Goal: Information Seeking & Learning: Learn about a topic

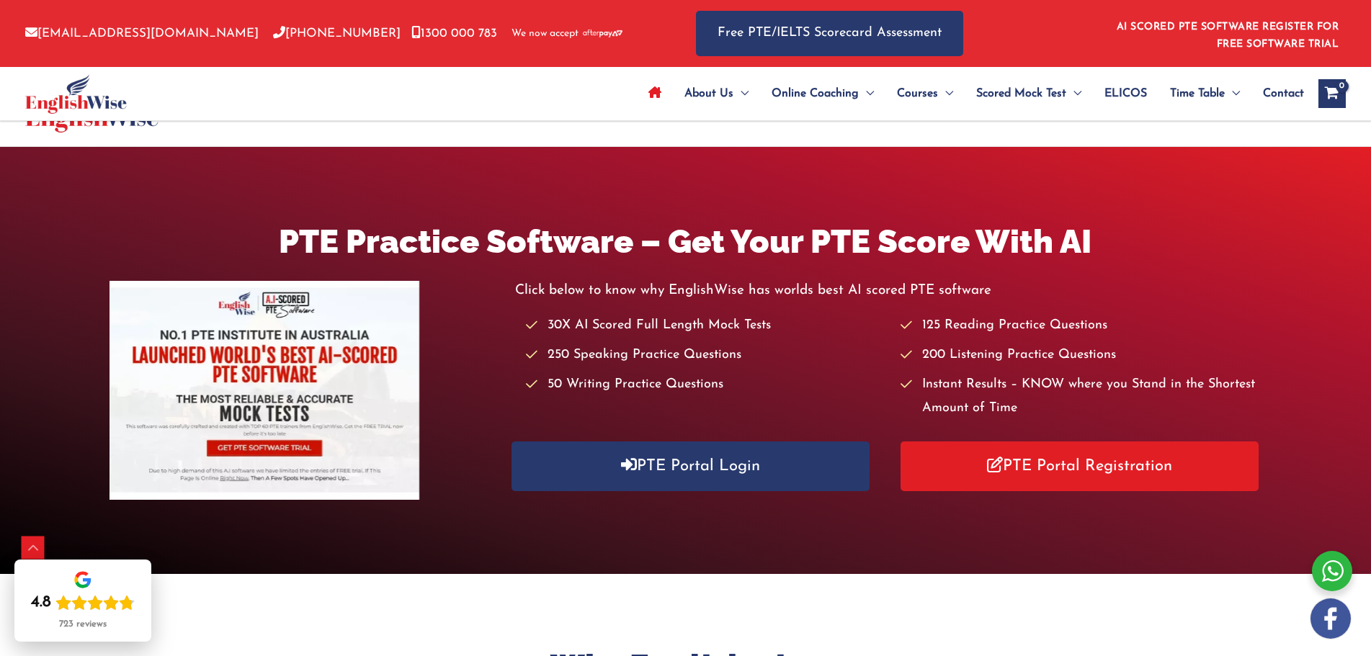
scroll to position [574, 0]
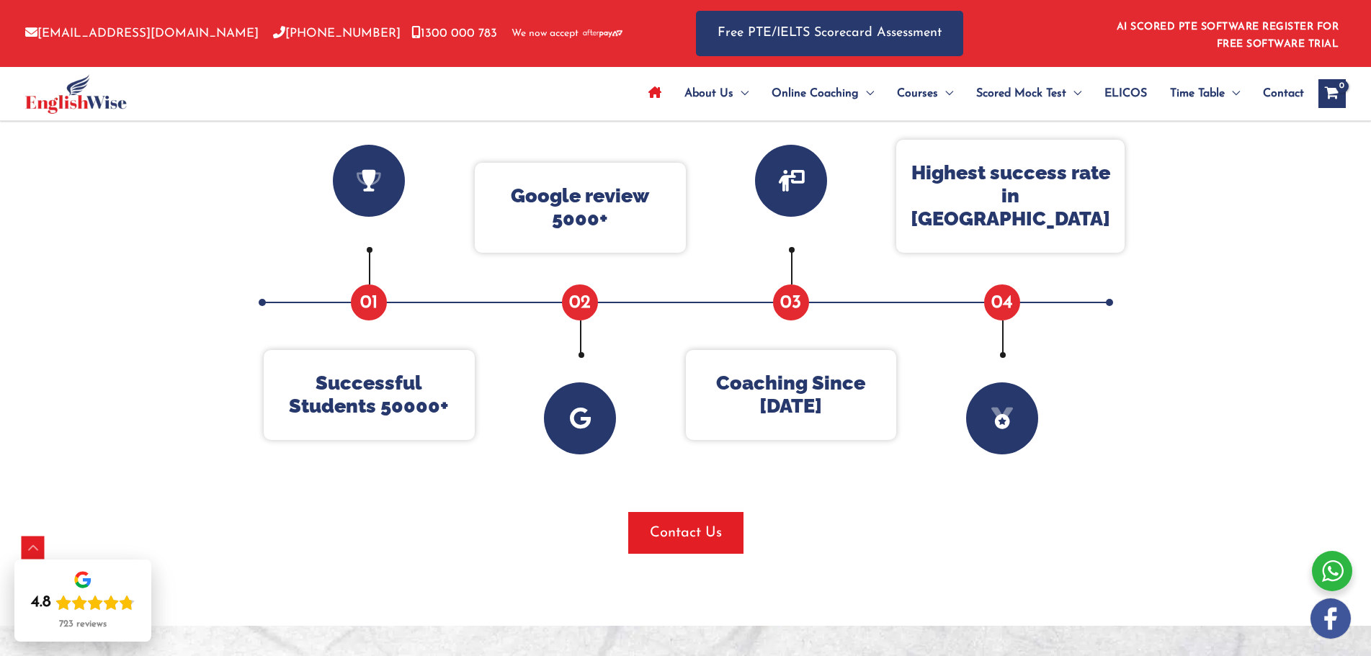
click at [598, 207] on p "Google review 5000+" at bounding box center [580, 207] width 182 height 47
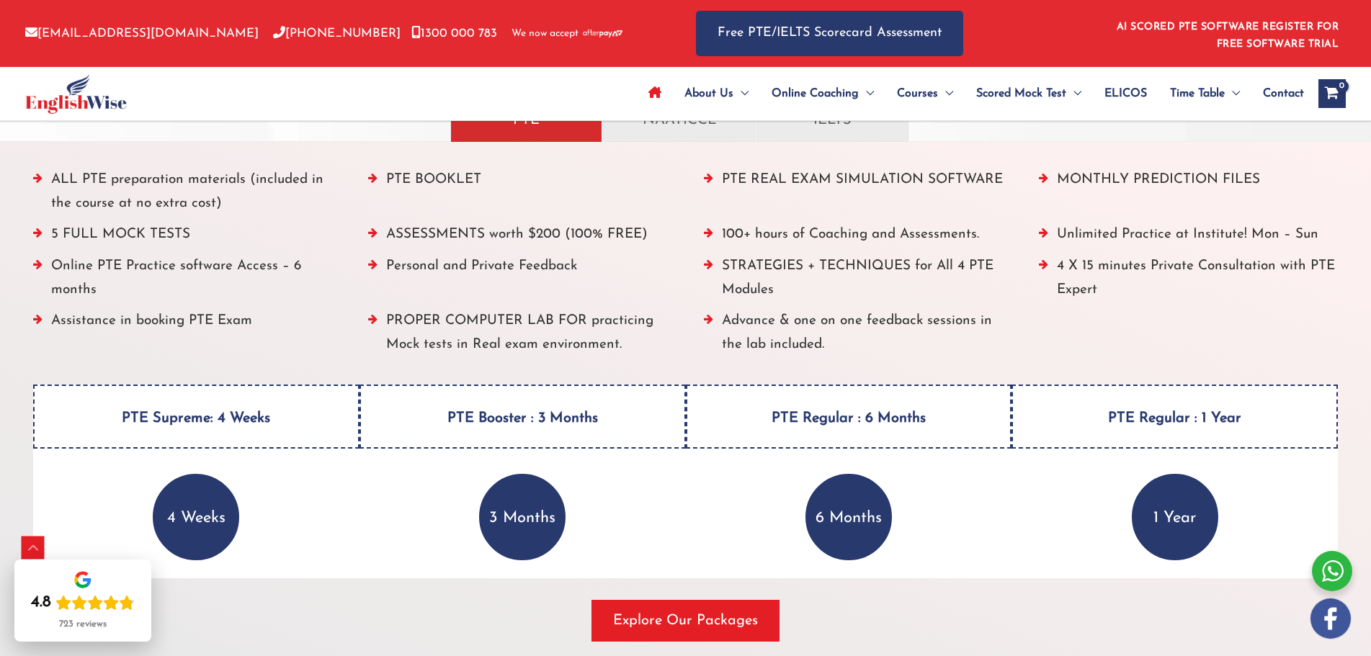
scroll to position [2297, 0]
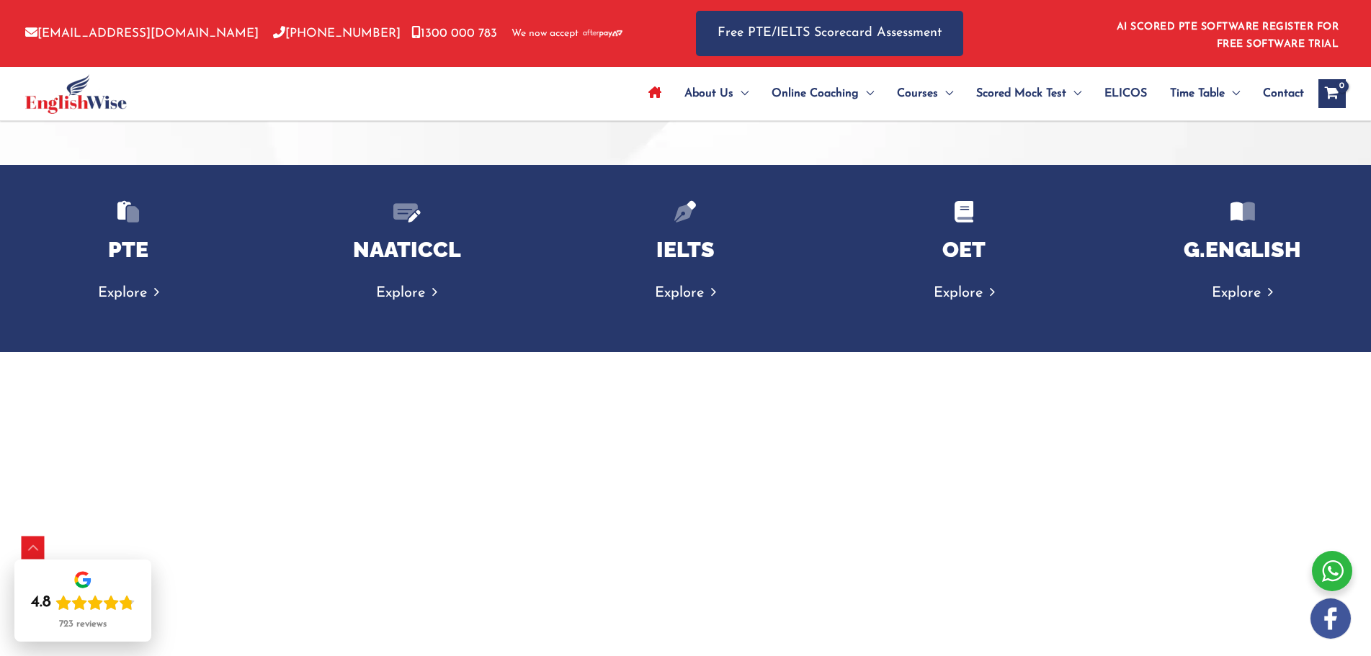
click at [1369, 405] on div "PTE Practice Software – Get Your PTE Score With AI Click below to know why Engl…" at bounding box center [685, 356] width 1371 height 5013
